Goal: Transaction & Acquisition: Purchase product/service

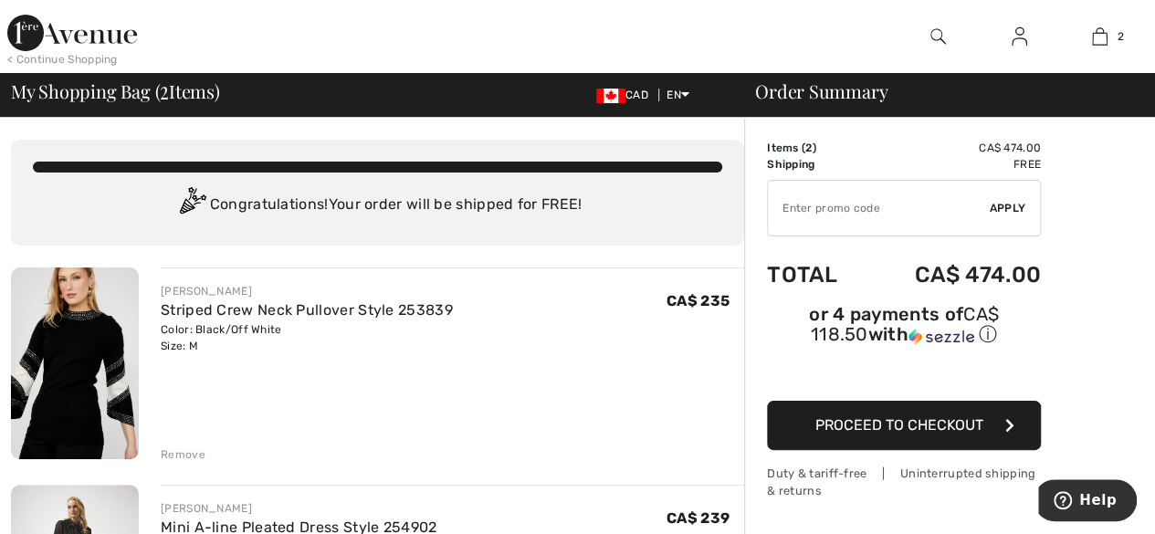
click at [829, 201] on input "TEXT" at bounding box center [879, 208] width 222 height 55
type input "OCCCCCCCCCCCCCCCCCC"
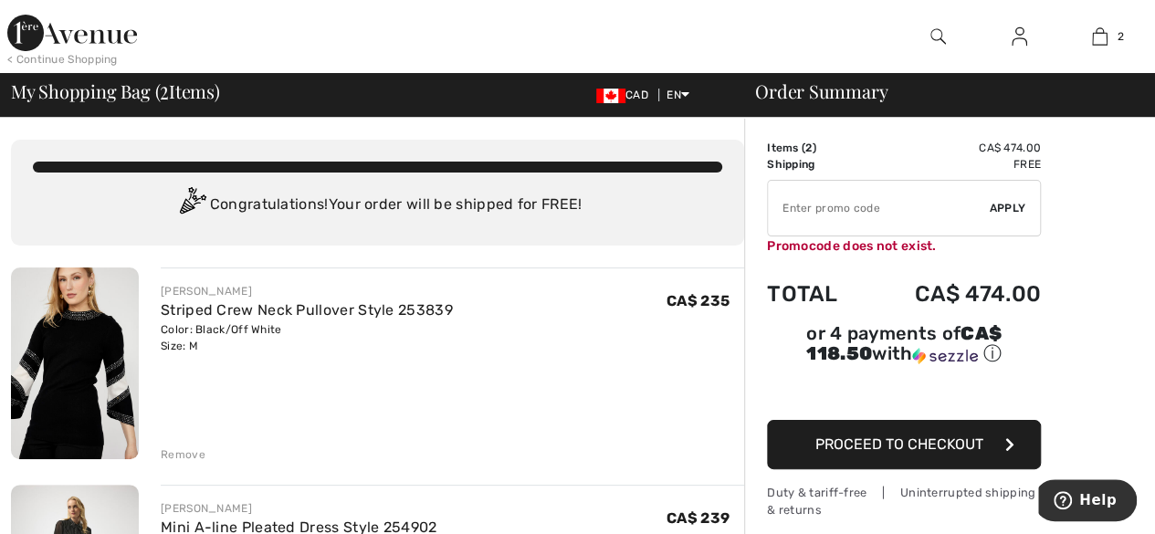
type input "NEW15"
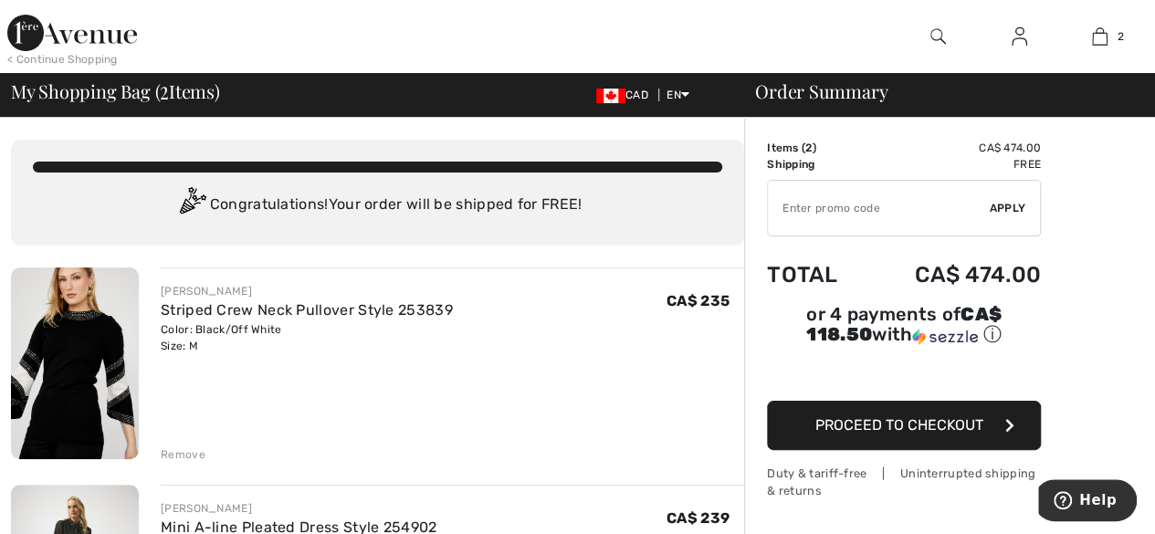
type input "NEW15"
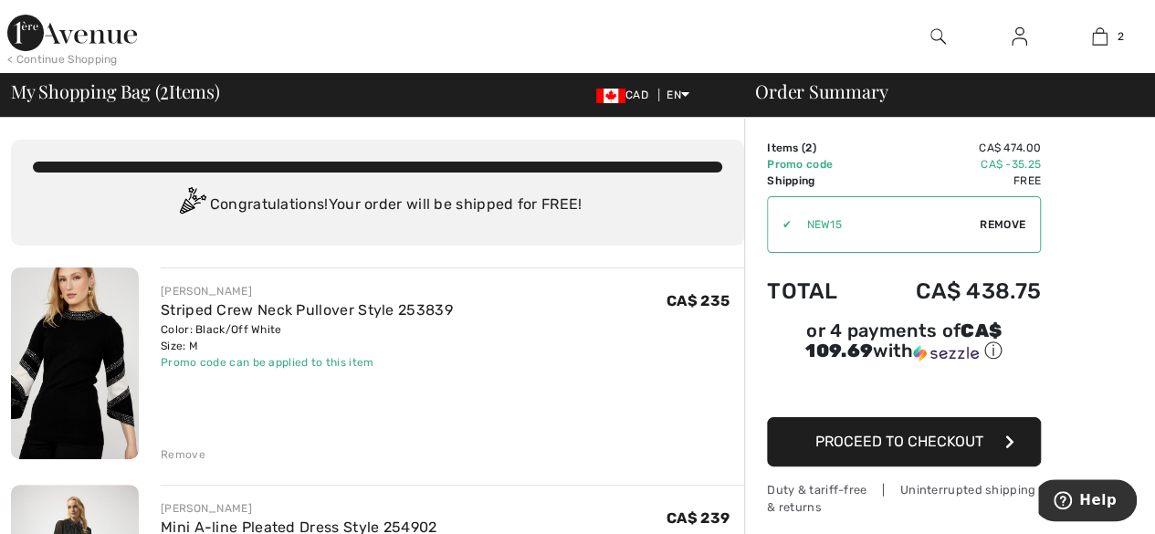
click at [1003, 226] on span "Remove" at bounding box center [1003, 224] width 46 height 16
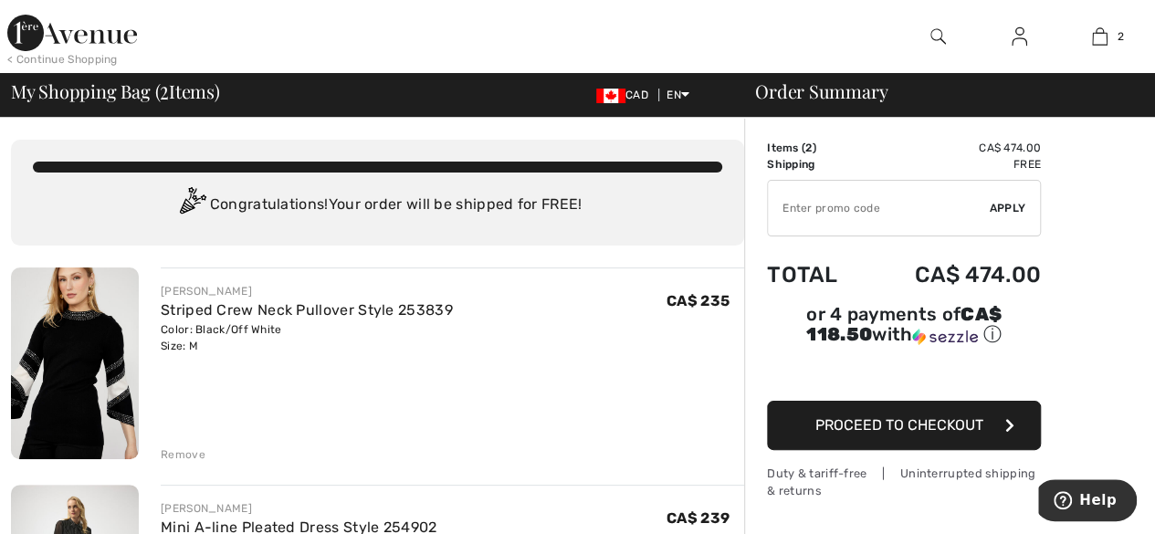
click at [803, 213] on input "TEXT" at bounding box center [879, 208] width 222 height 55
type input "OC00155277"
click at [1015, 206] on span "Apply" at bounding box center [1008, 208] width 37 height 16
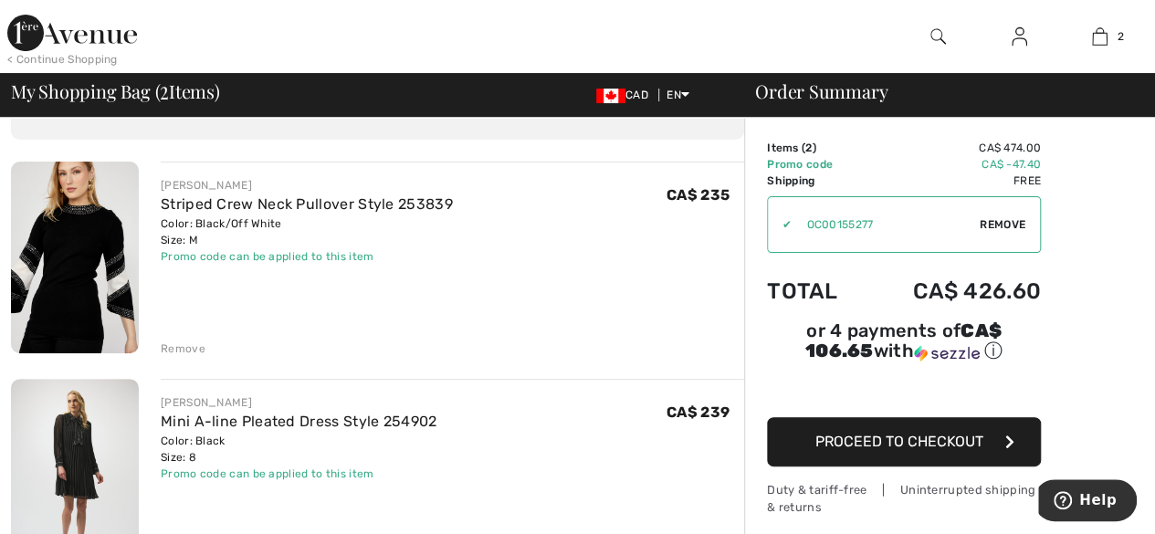
scroll to position [110, 0]
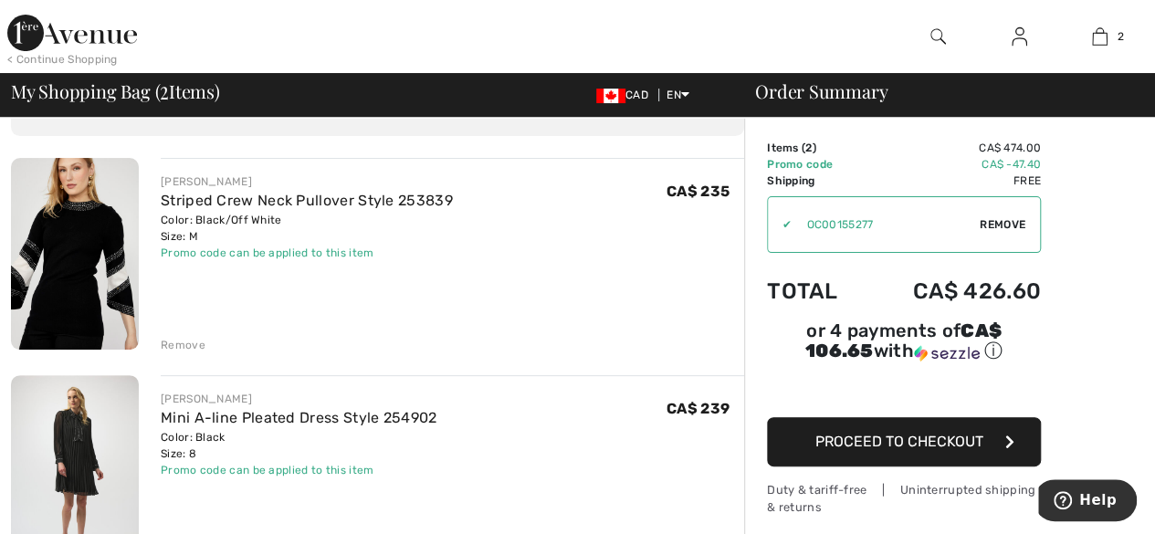
click at [919, 436] on span "Proceed to Checkout" at bounding box center [899, 441] width 168 height 17
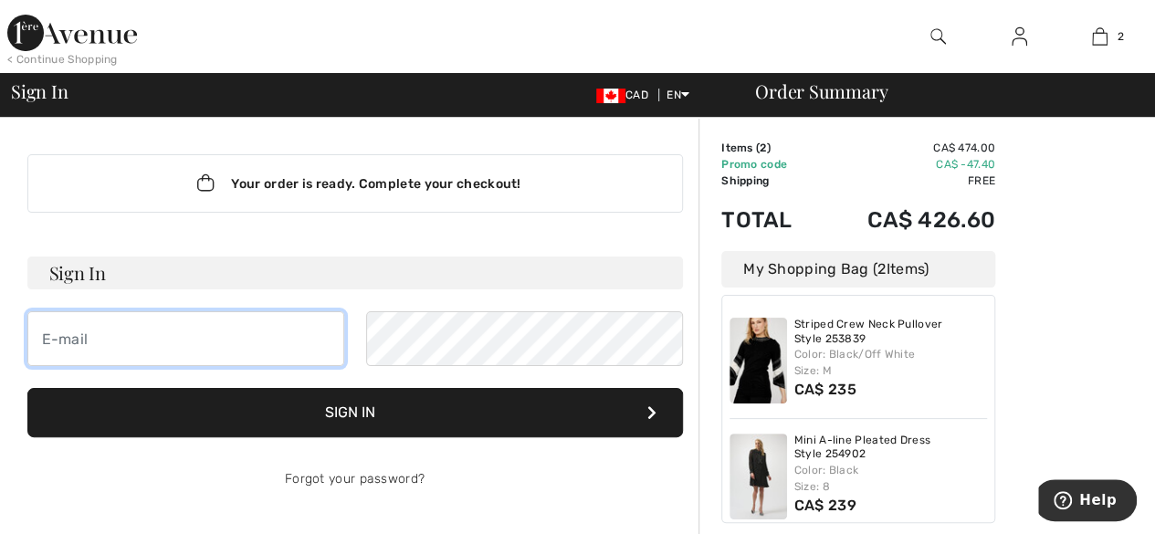
click at [149, 343] on input "email" at bounding box center [185, 338] width 317 height 55
type input "cynthia.coletti@gmail.com"
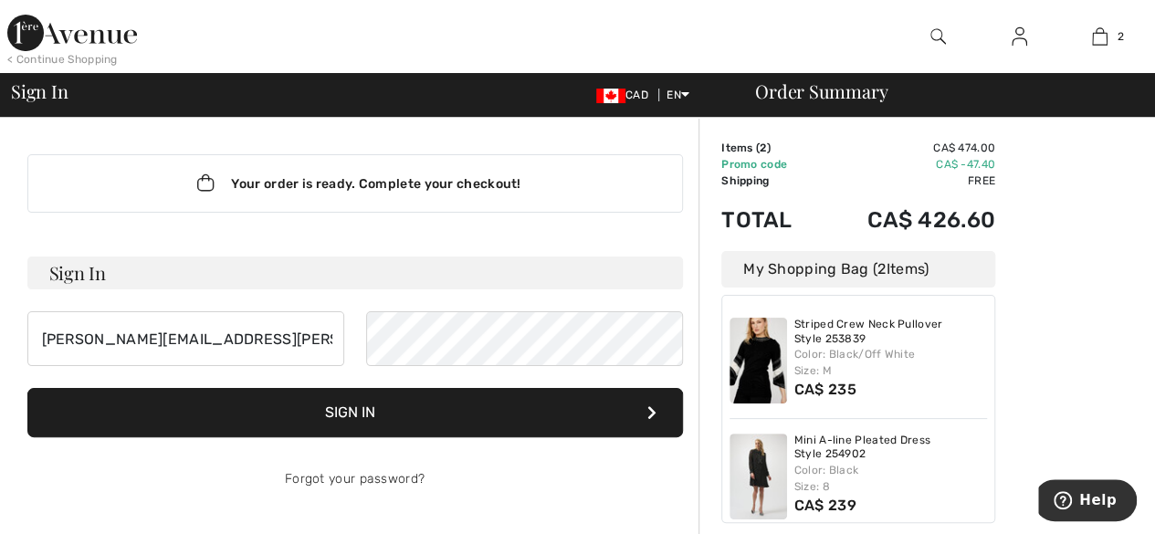
click at [550, 417] on button "Sign In" at bounding box center [355, 412] width 656 height 49
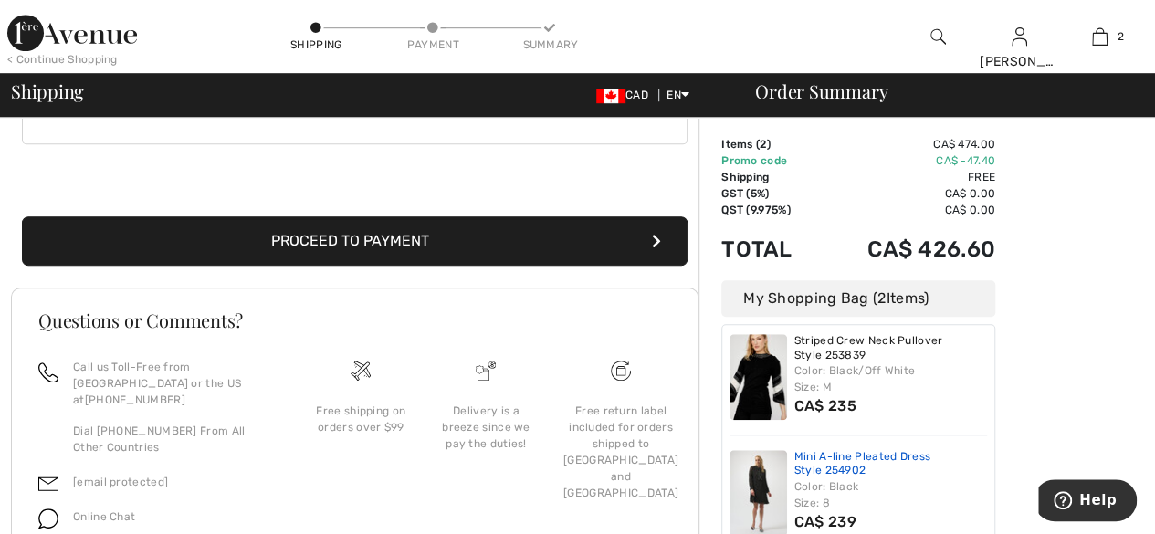
scroll to position [612, 0]
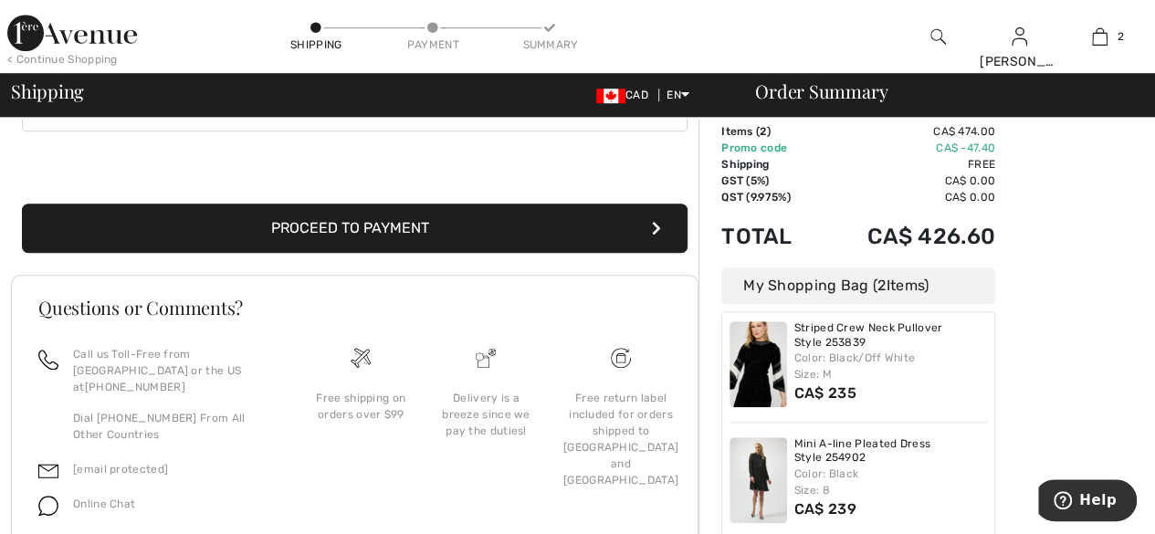
click at [574, 226] on button "Proceed to Payment" at bounding box center [355, 228] width 666 height 49
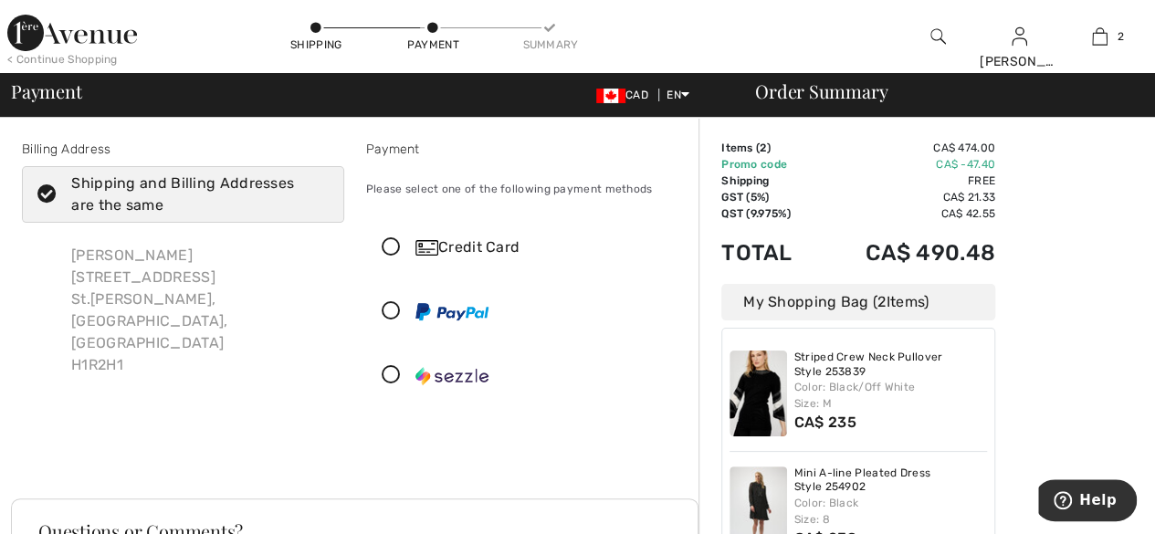
click at [404, 243] on icon at bounding box center [391, 247] width 48 height 19
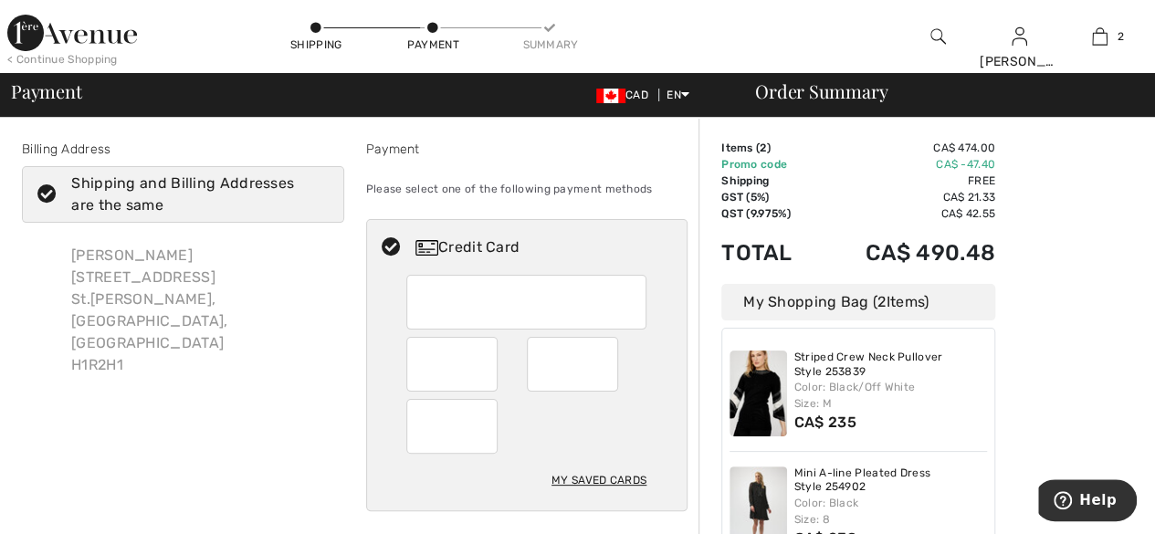
click at [552, 437] on div at bounding box center [526, 426] width 240 height 55
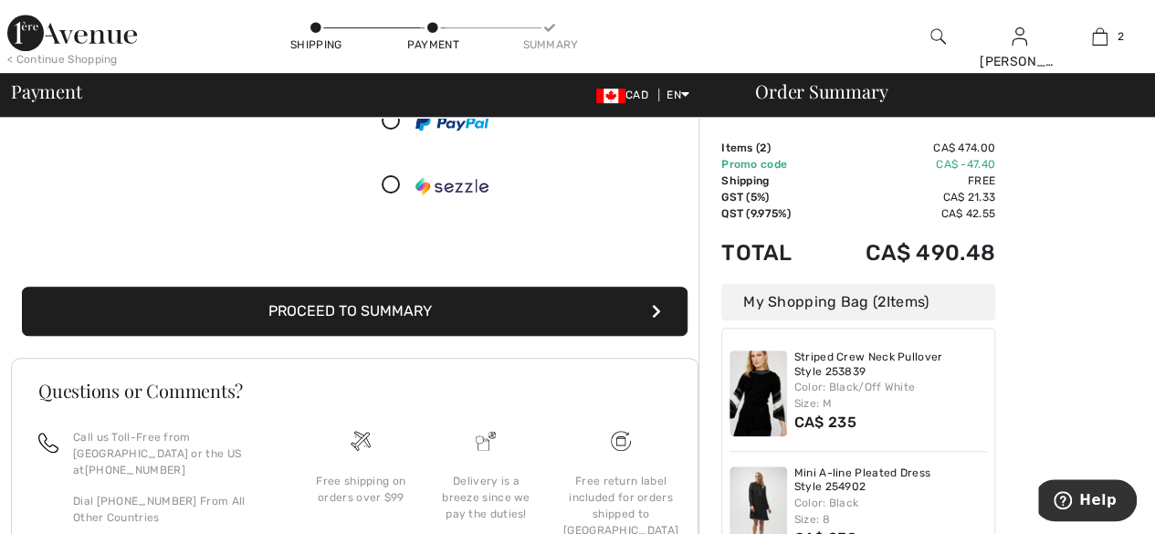
scroll to position [470, 0]
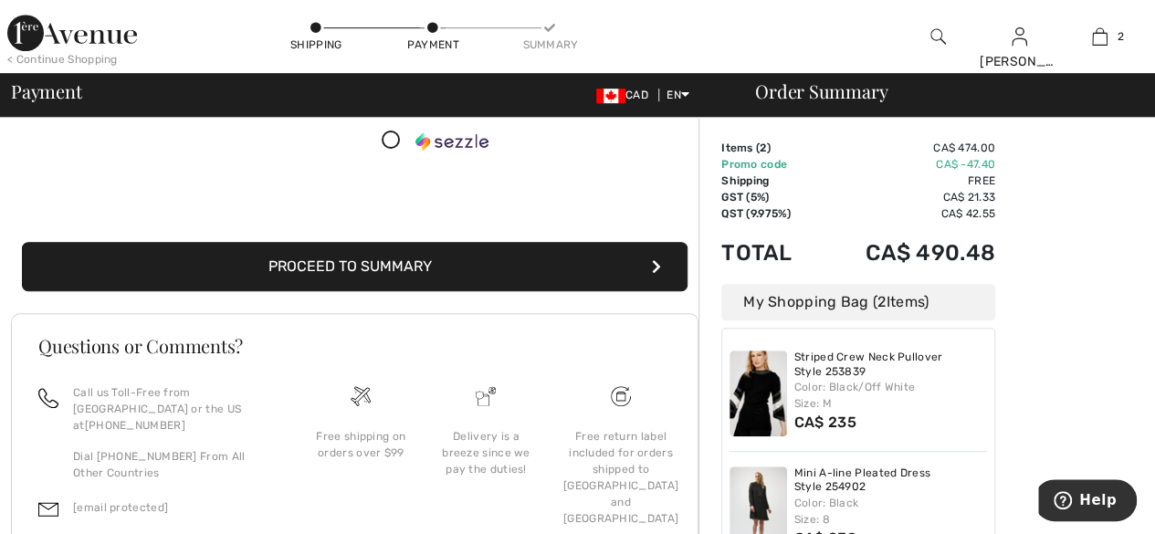
click at [537, 270] on button "Proceed to Summary" at bounding box center [355, 266] width 666 height 49
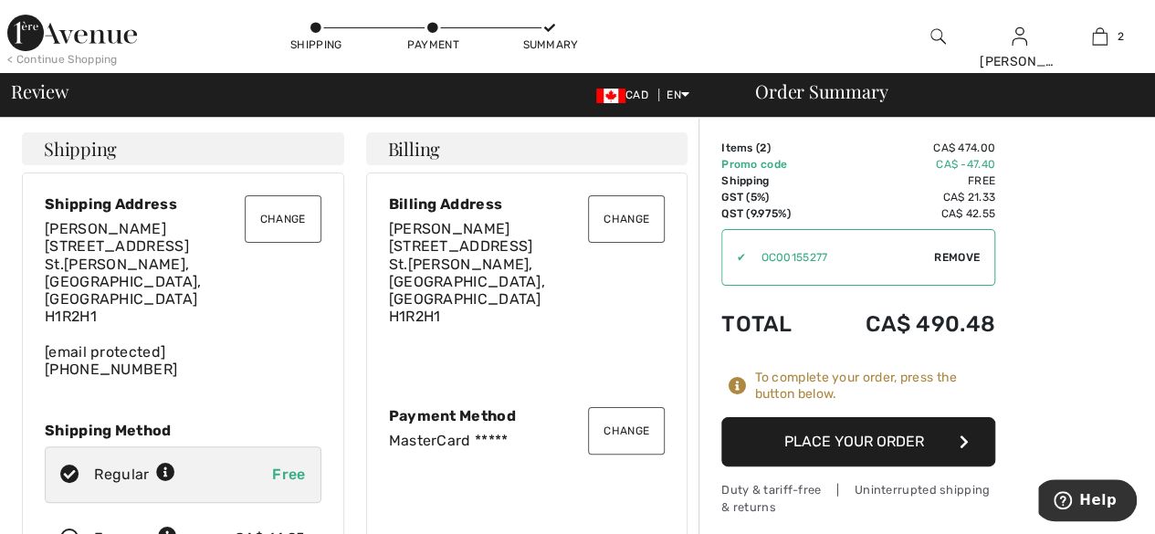
click at [902, 440] on button "Place Your Order" at bounding box center [858, 441] width 274 height 49
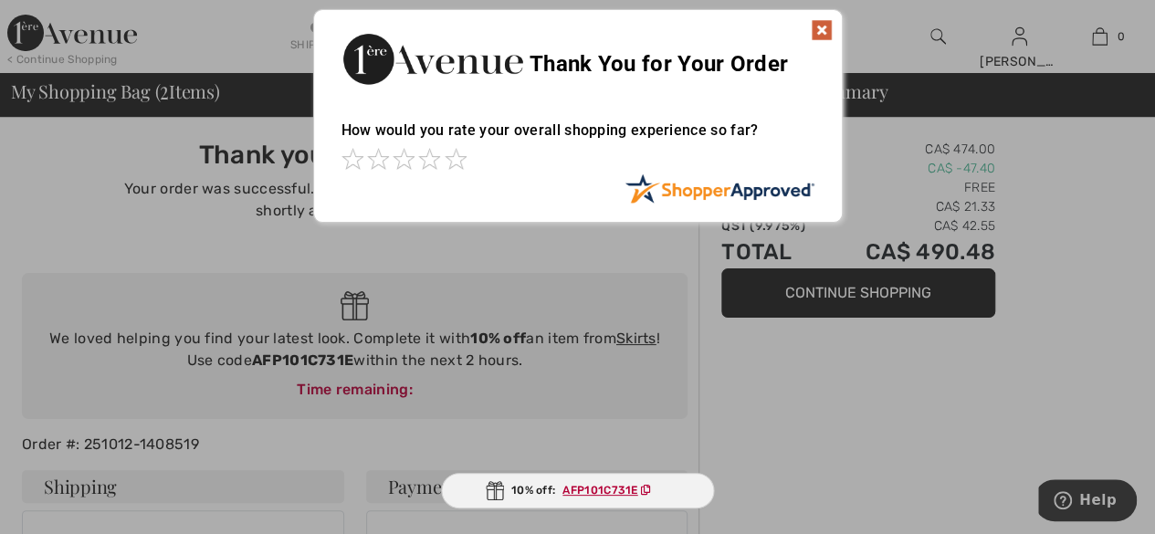
click at [820, 36] on img at bounding box center [822, 30] width 22 height 22
